Goal: Information Seeking & Learning: Learn about a topic

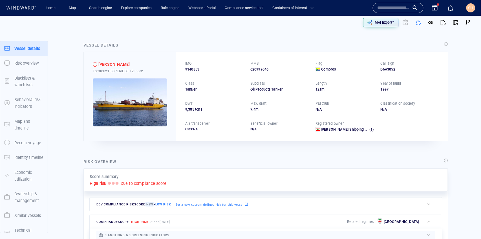
click at [361, 162] on div "Risk overview" at bounding box center [265, 162] width 367 height 10
